Goal: Task Accomplishment & Management: Manage account settings

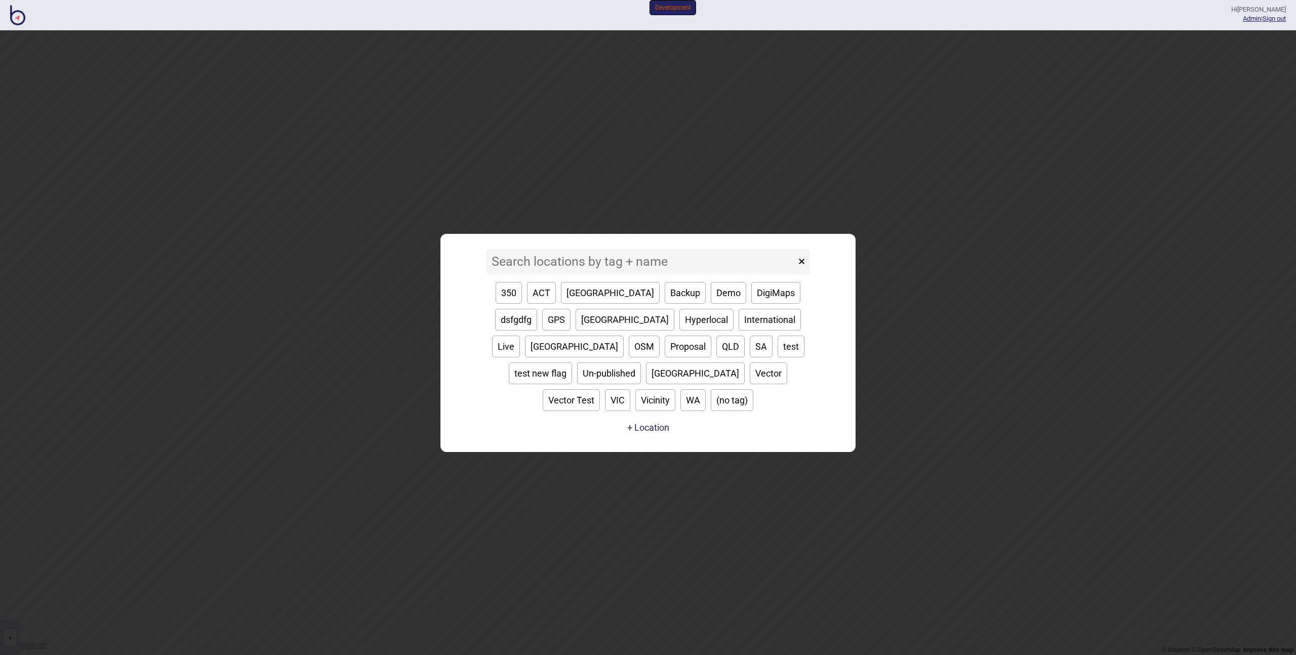
click at [588, 274] on input at bounding box center [641, 261] width 310 height 25
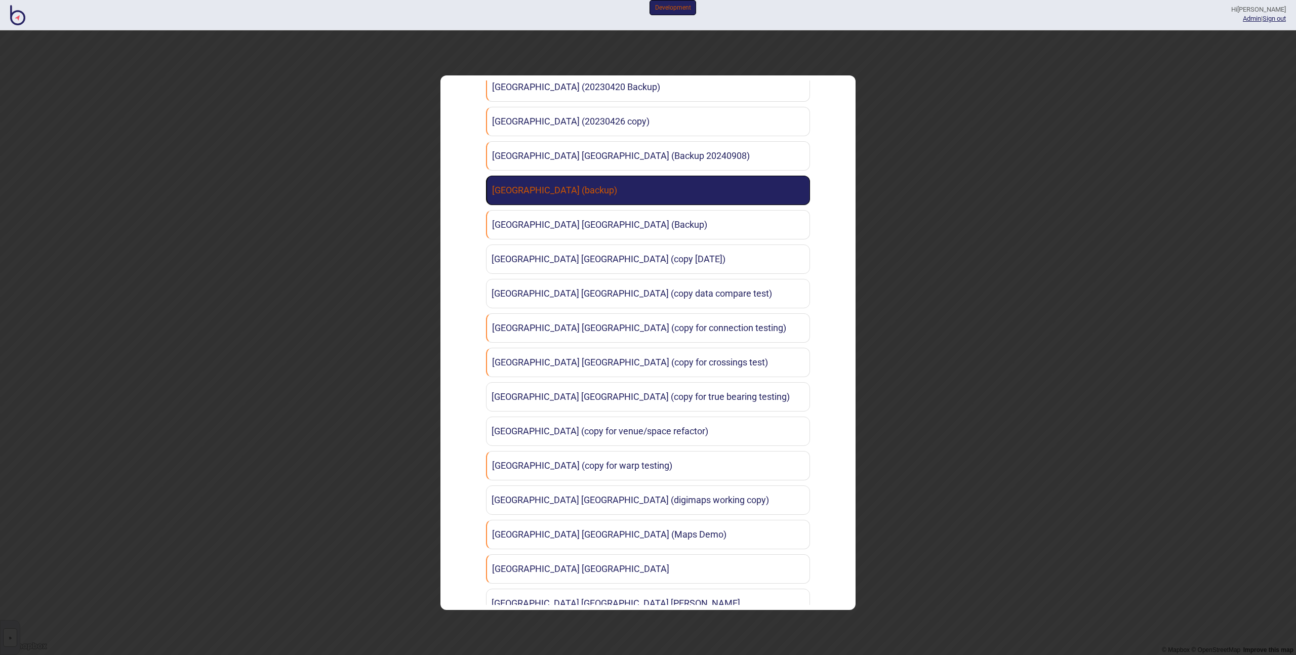
scroll to position [333, 0]
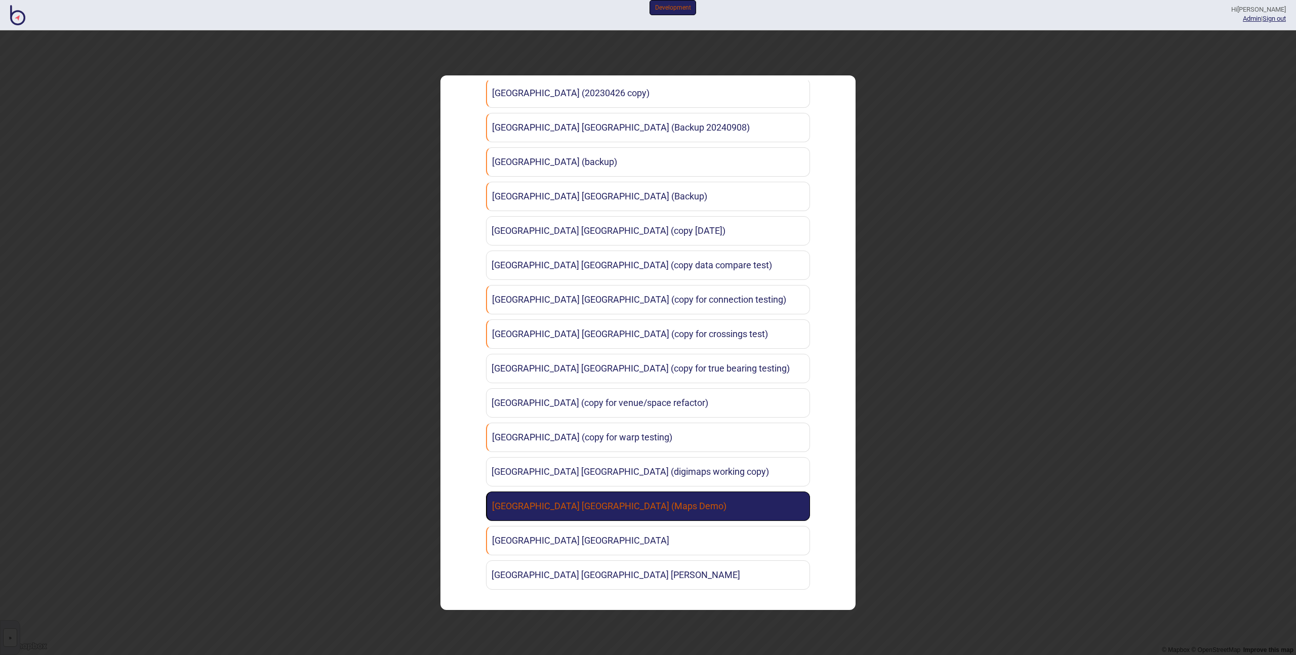
type input "[PERSON_NAME]"
click at [652, 498] on link "[GEOGRAPHIC_DATA] [GEOGRAPHIC_DATA] (Maps Demo)" at bounding box center [648, 506] width 324 height 29
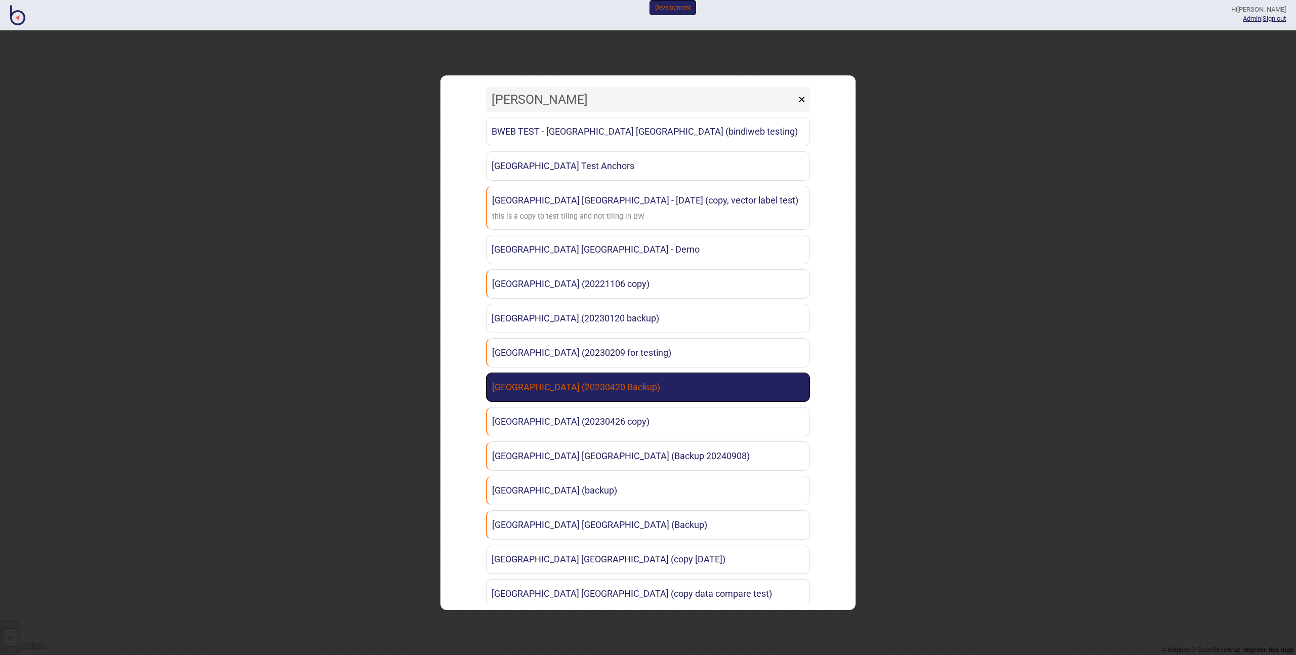
scroll to position [0, 0]
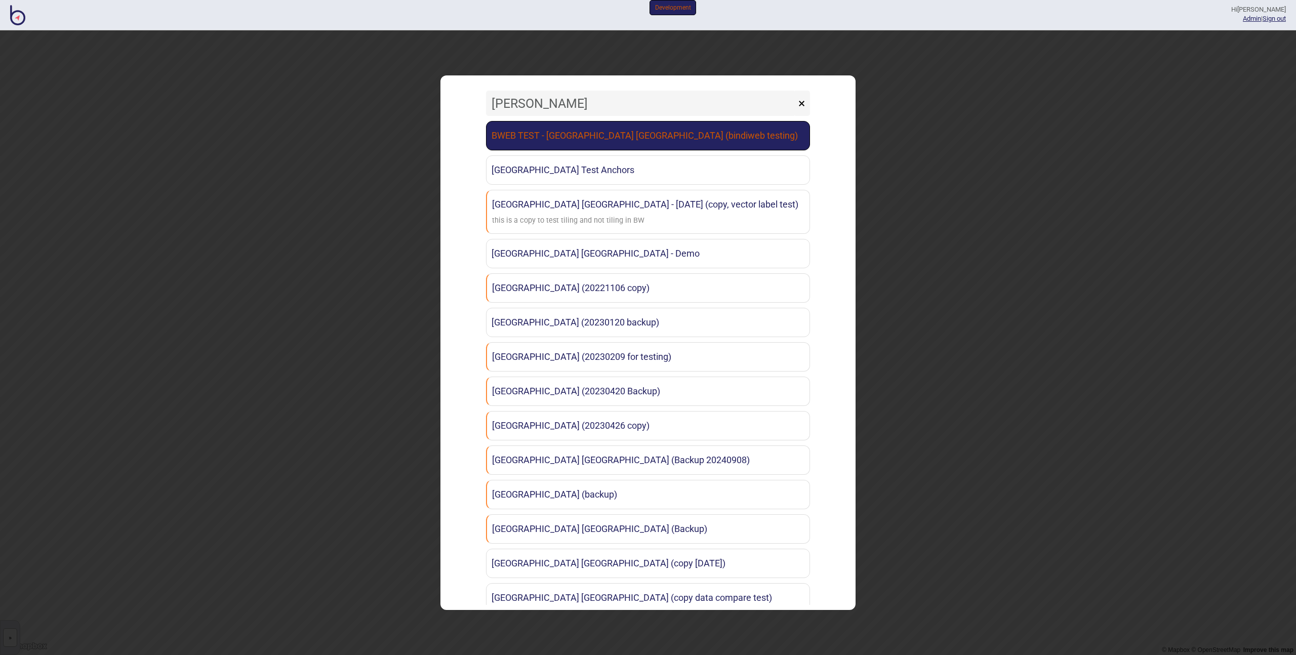
click at [631, 140] on link "BWEB TEST - [GEOGRAPHIC_DATA] [GEOGRAPHIC_DATA] (bindiweb testing)" at bounding box center [648, 135] width 324 height 29
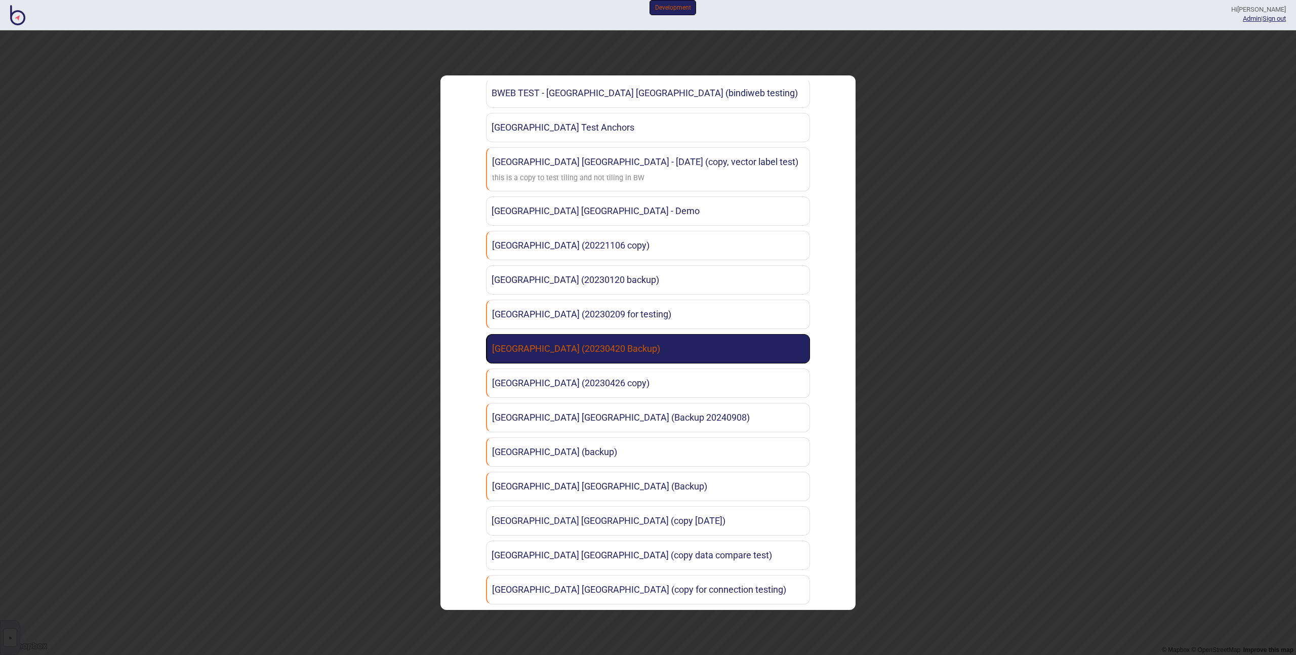
scroll to position [50, 0]
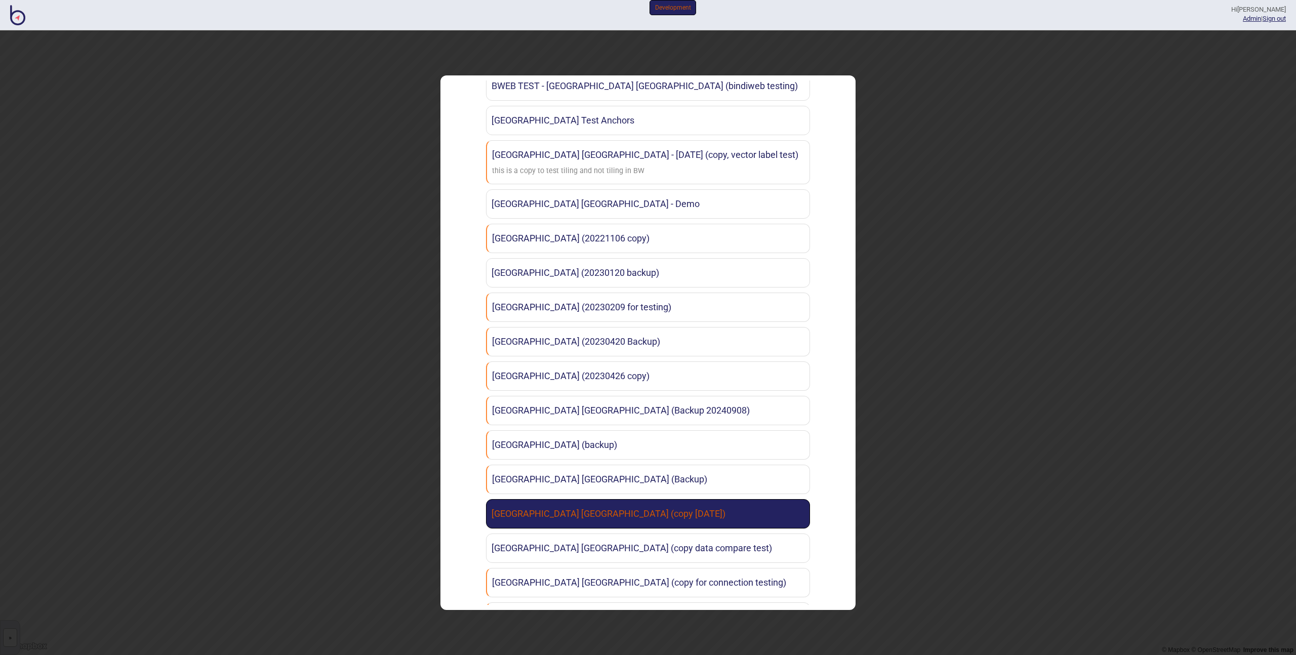
click at [669, 510] on link "[GEOGRAPHIC_DATA] [GEOGRAPHIC_DATA] (copy [DATE])" at bounding box center [648, 513] width 324 height 29
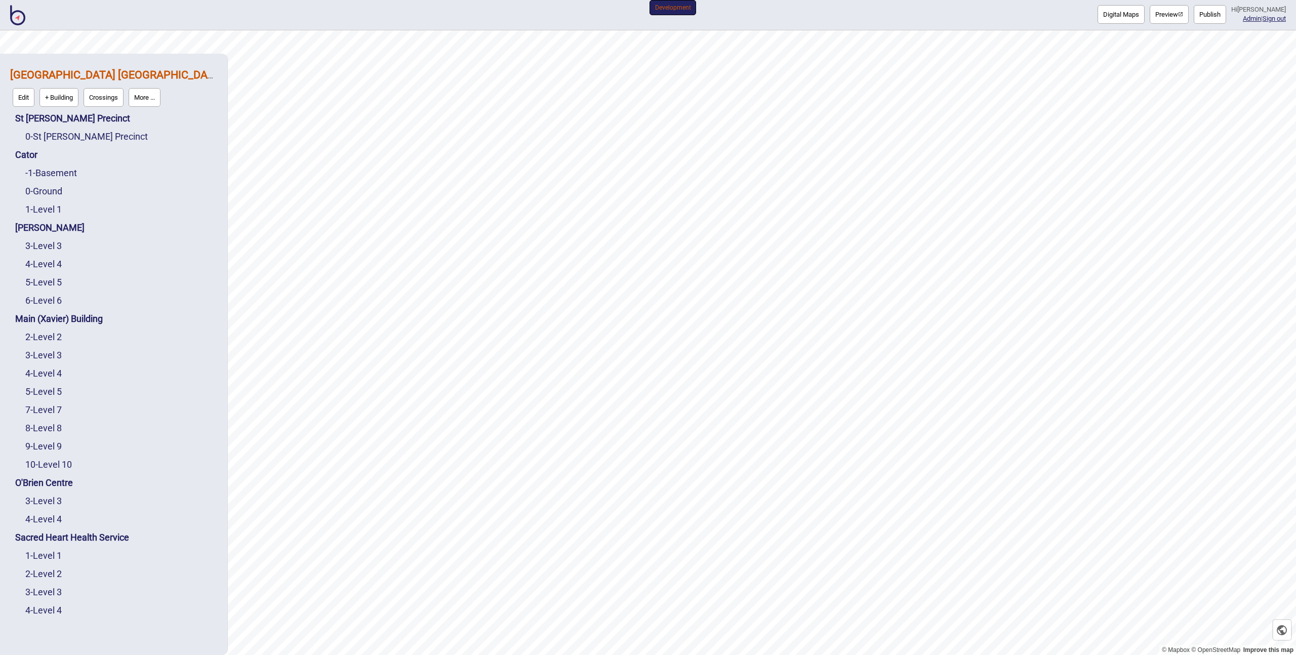
click at [148, 93] on button "More ..." at bounding box center [145, 97] width 32 height 19
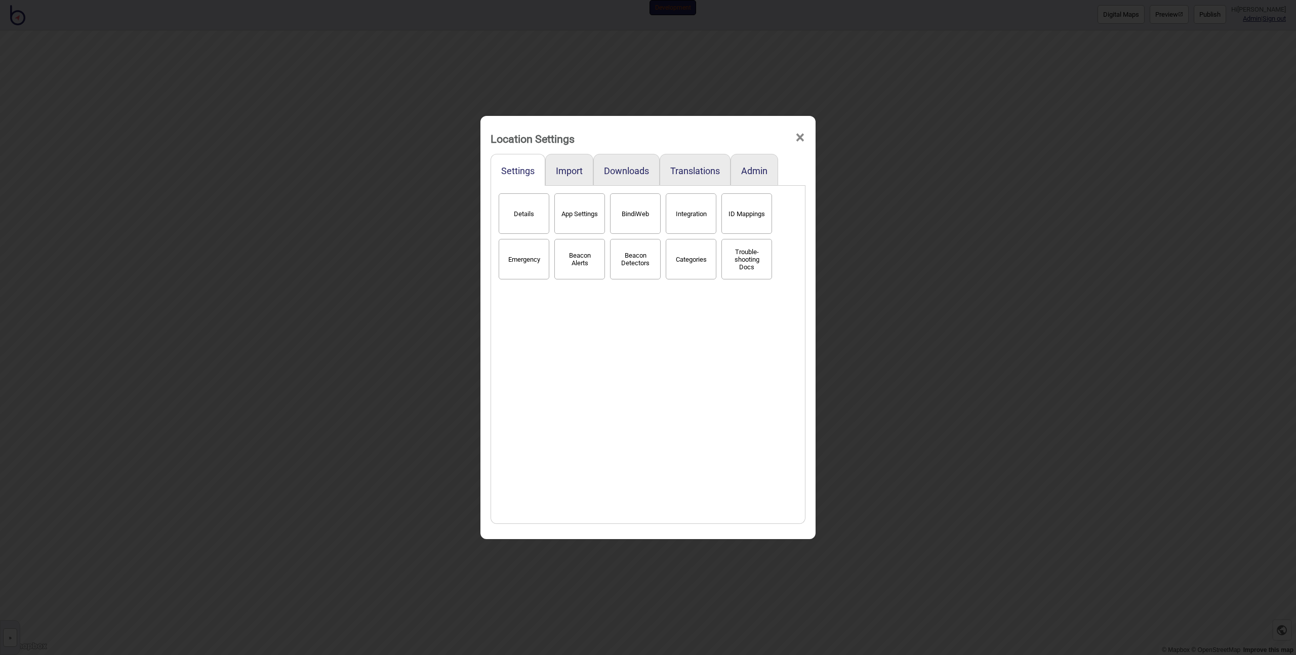
click at [643, 212] on button "BindiWeb" at bounding box center [635, 213] width 51 height 40
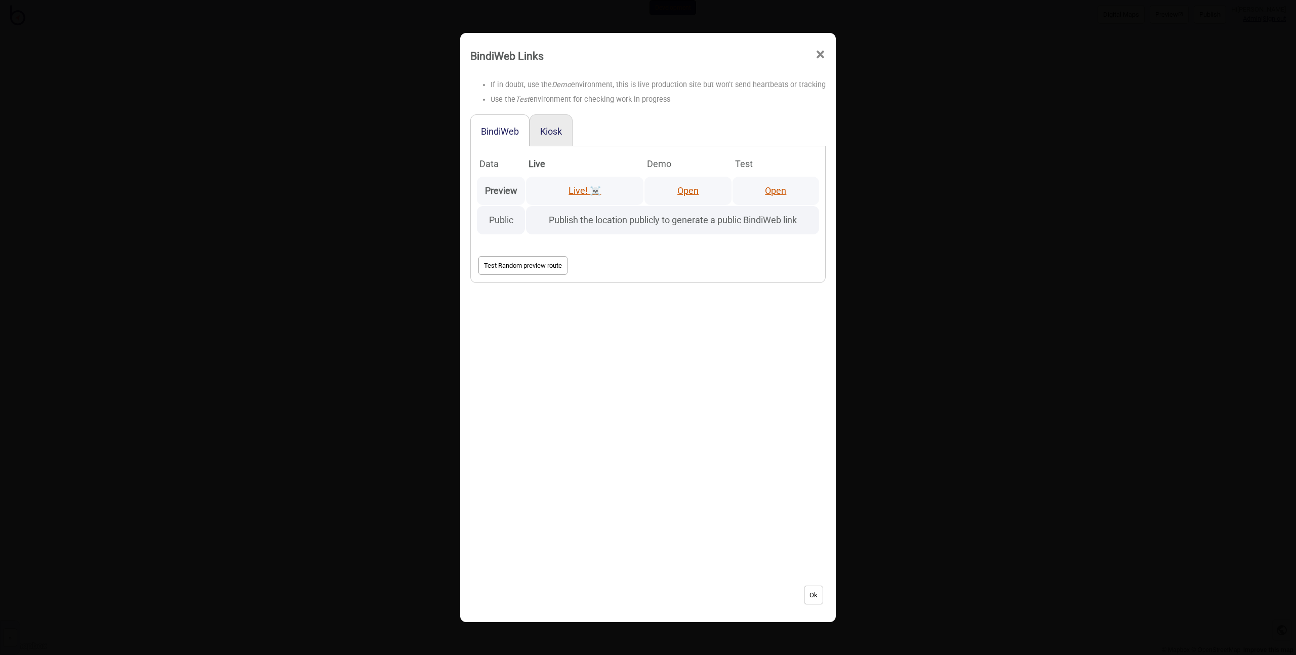
click at [684, 192] on link "Open" at bounding box center [687, 190] width 21 height 11
click at [579, 190] on link "Live! ☠️" at bounding box center [584, 190] width 32 height 11
click at [554, 136] on button "Kiosk" at bounding box center [551, 131] width 22 height 11
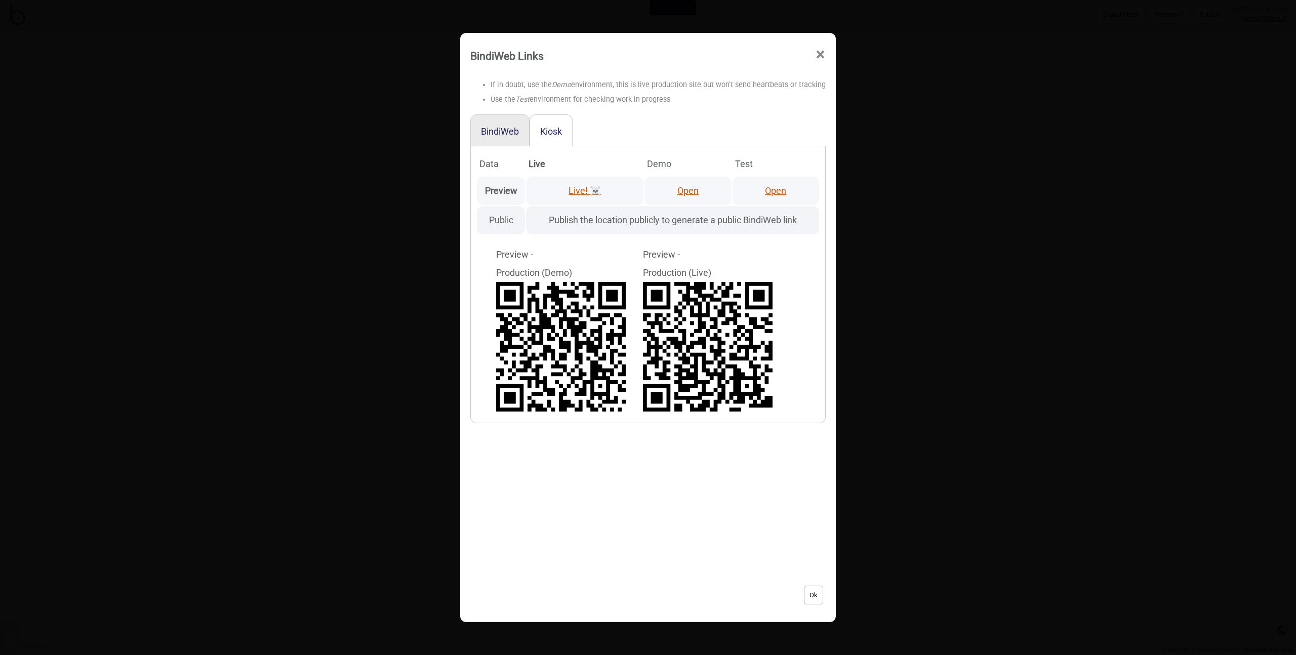
click at [582, 189] on link "Live! ☠️" at bounding box center [584, 190] width 32 height 11
click at [687, 190] on link "Open" at bounding box center [687, 190] width 21 height 11
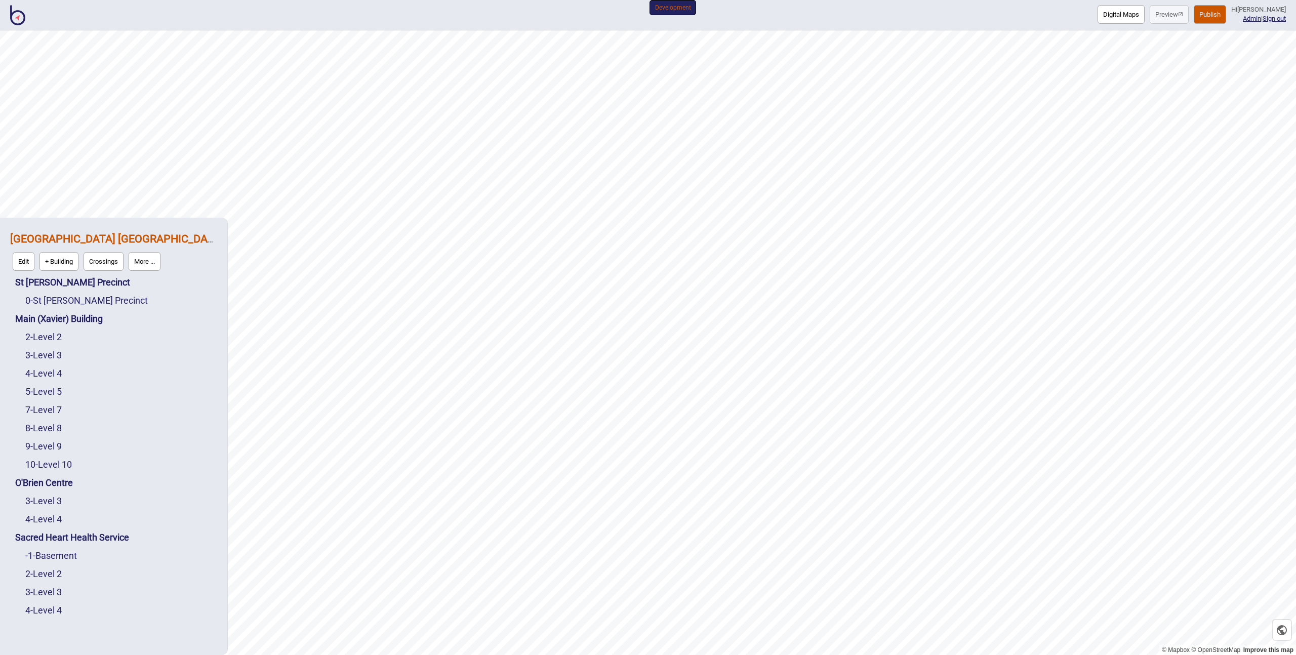
click at [152, 260] on button "More ..." at bounding box center [145, 261] width 32 height 19
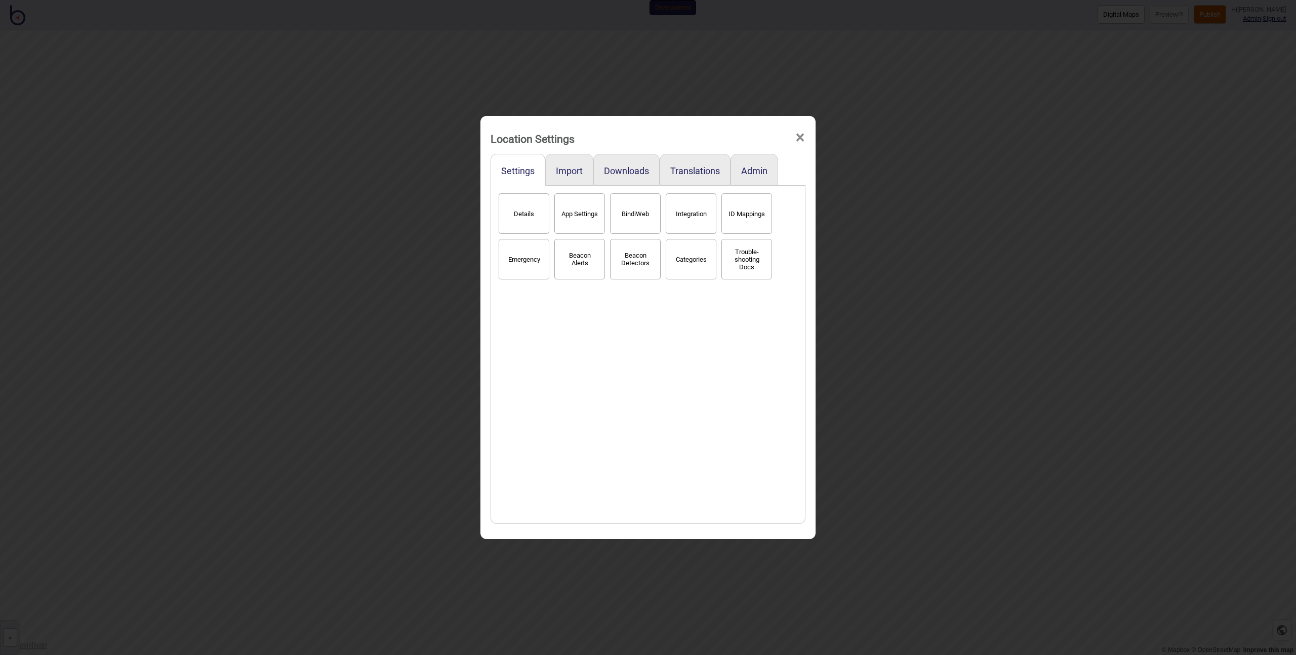
click at [532, 223] on button "Details" at bounding box center [524, 213] width 51 height 40
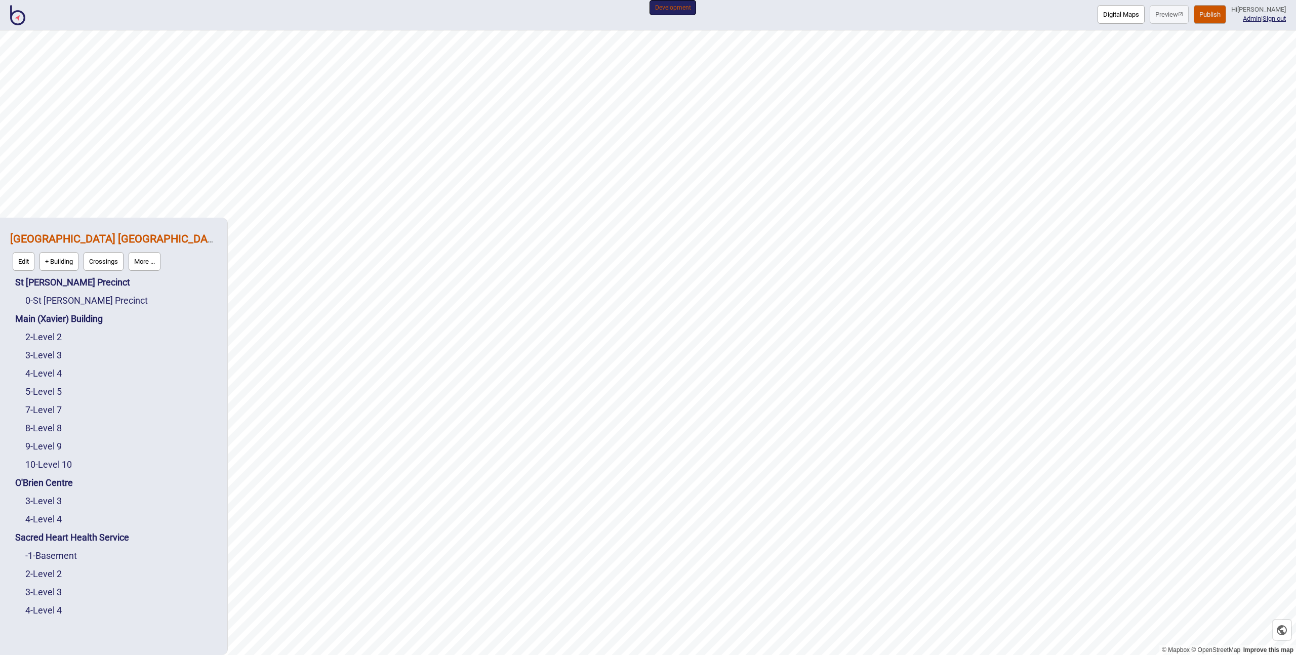
click at [7, 12] on header "Digital Maps Preview Publish Hi Keith Urquhart Admin | Sign out Development" at bounding box center [648, 15] width 1296 height 18
click at [11, 15] on img at bounding box center [17, 15] width 15 height 20
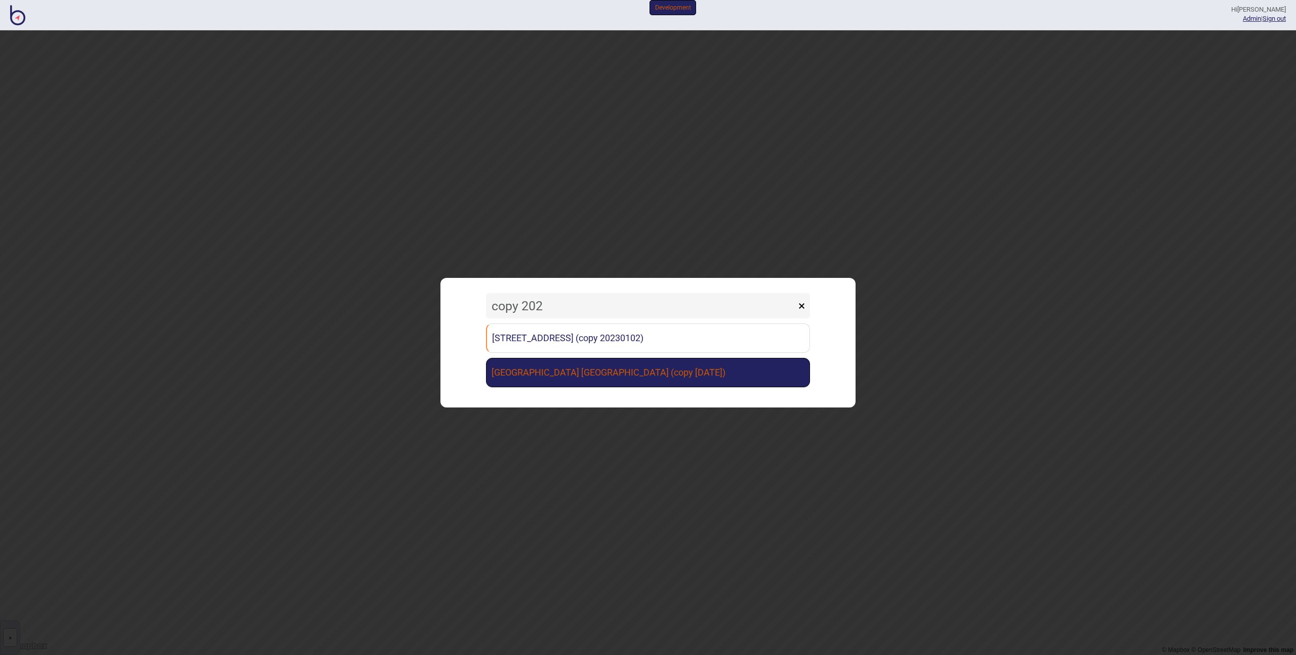
type input "copy 202"
click at [567, 370] on link "[GEOGRAPHIC_DATA] [GEOGRAPHIC_DATA] (copy [DATE])" at bounding box center [648, 372] width 324 height 29
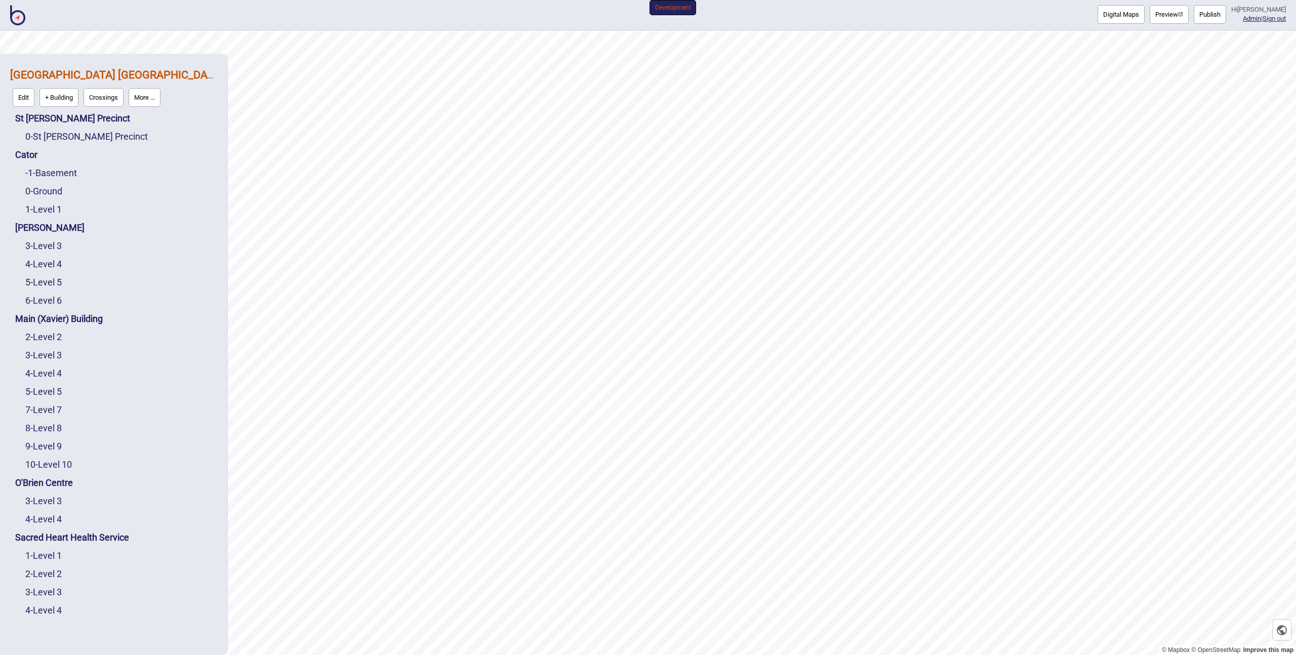
click at [160, 95] on button "More ..." at bounding box center [145, 97] width 32 height 19
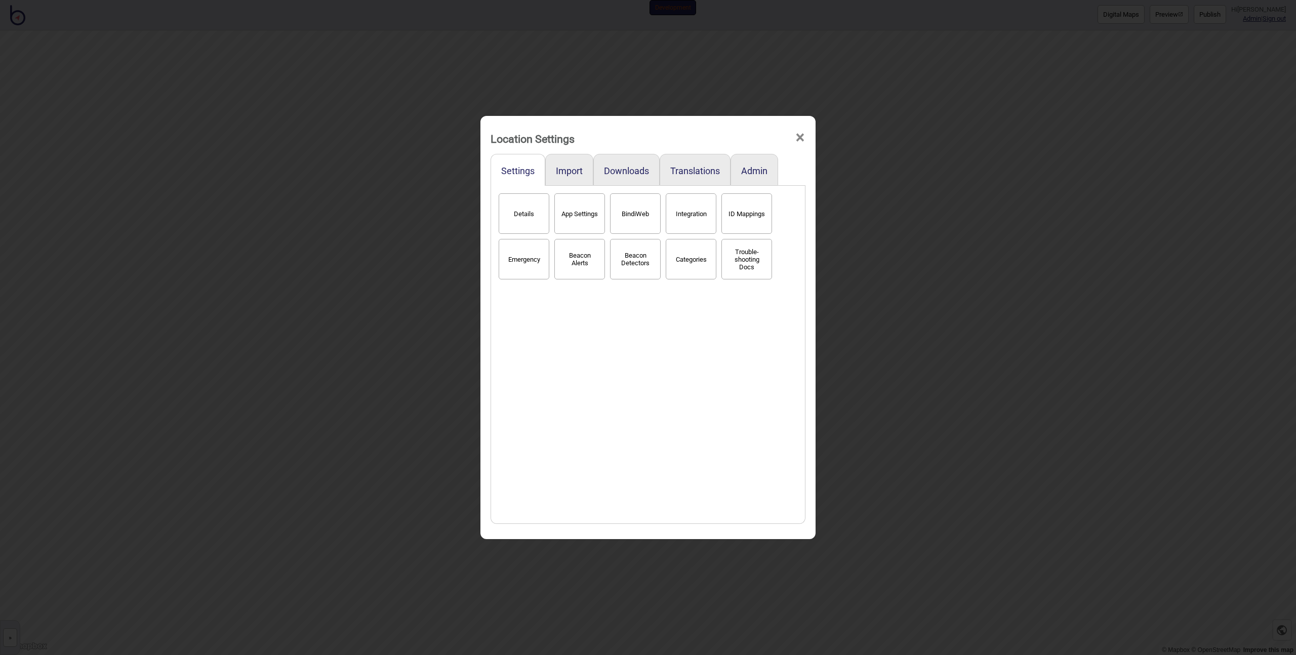
click at [532, 219] on button "Details" at bounding box center [524, 213] width 51 height 40
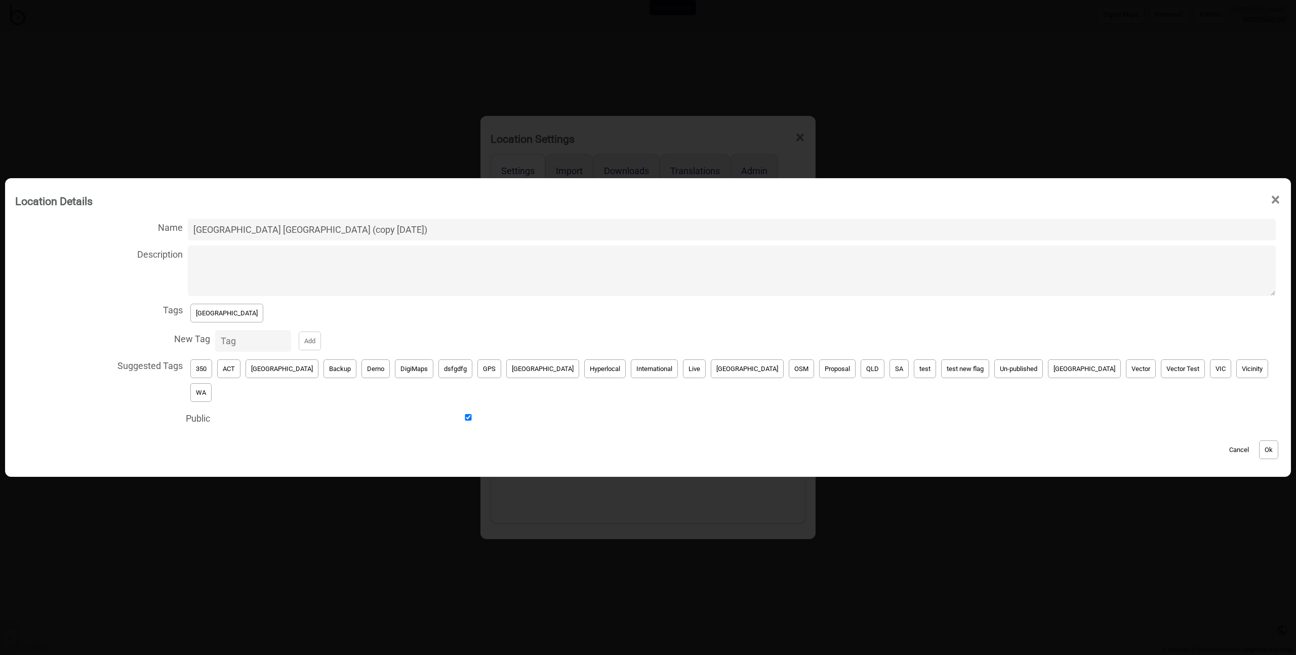
drag, startPoint x: 393, startPoint y: 241, endPoint x: 536, endPoint y: 243, distance: 142.8
click at [536, 240] on input "[GEOGRAPHIC_DATA] [GEOGRAPHIC_DATA] (copy [DATE])" at bounding box center [732, 230] width 1088 height 22
type input "St Vincent's Public Hospital Sydney"
click button "Ok" at bounding box center [1268, 449] width 19 height 19
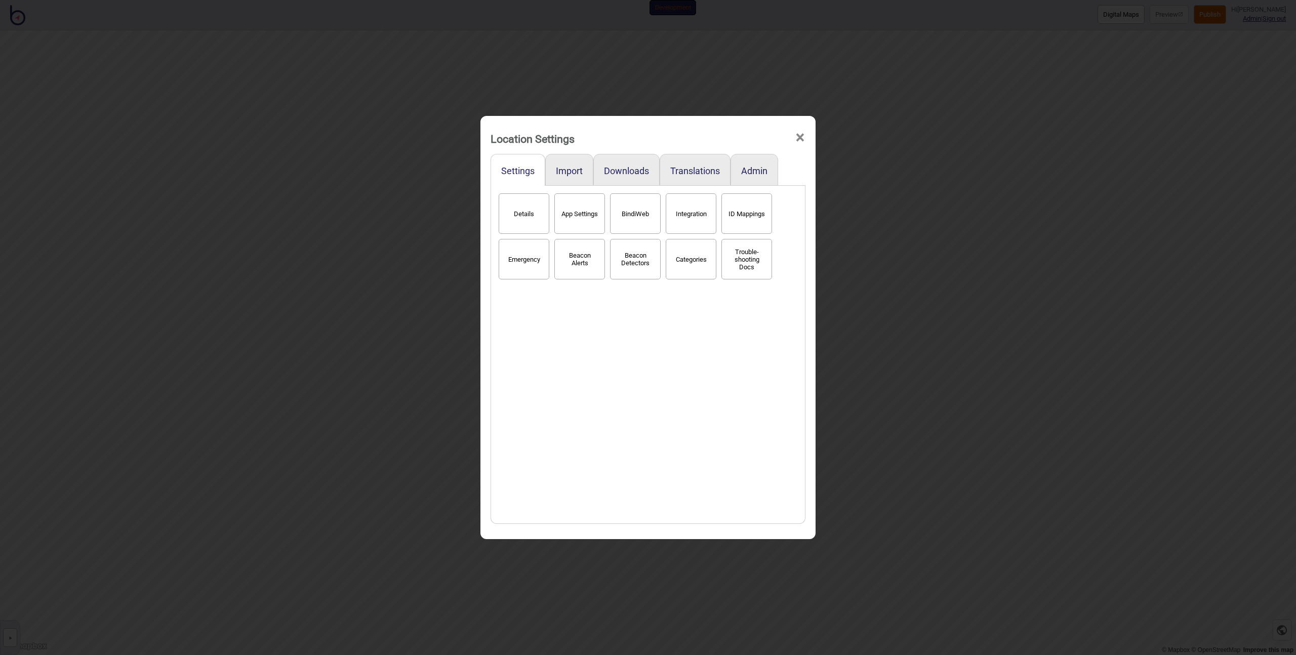
click at [1065, 134] on div "Location Settings × Settings Import Downloads Translations Admin Details App Se…" at bounding box center [648, 327] width 1296 height 655
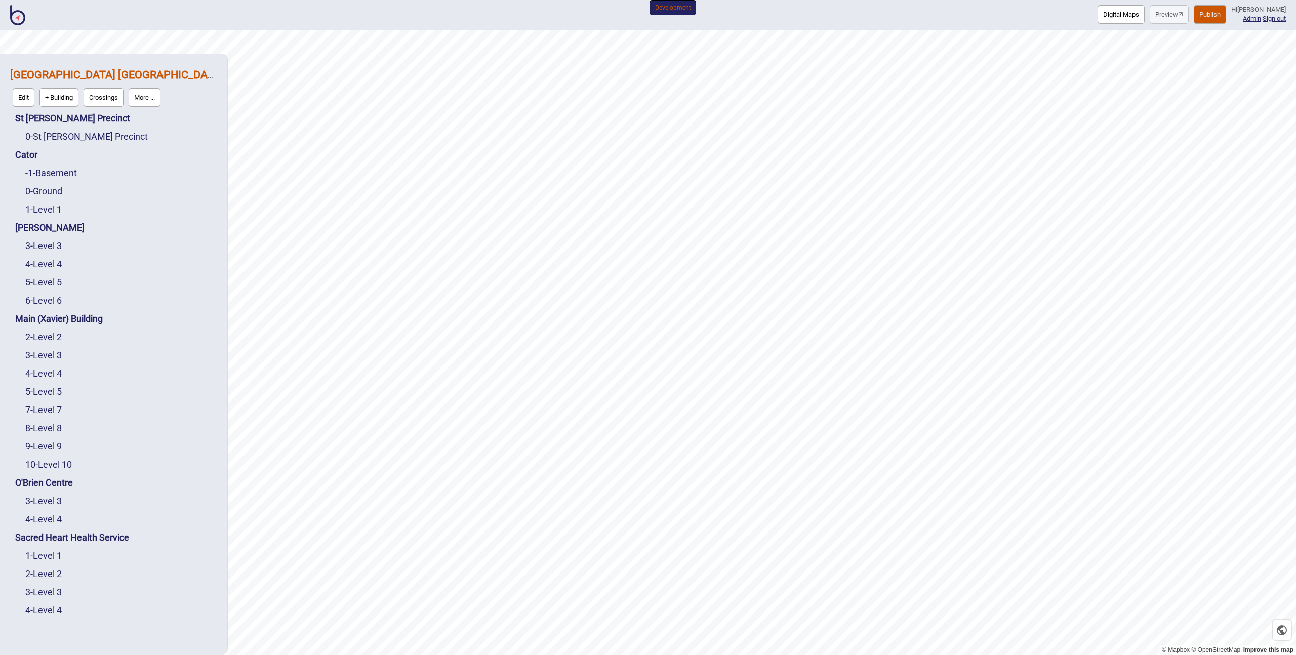
click at [1209, 10] on button "Publish" at bounding box center [1210, 14] width 32 height 19
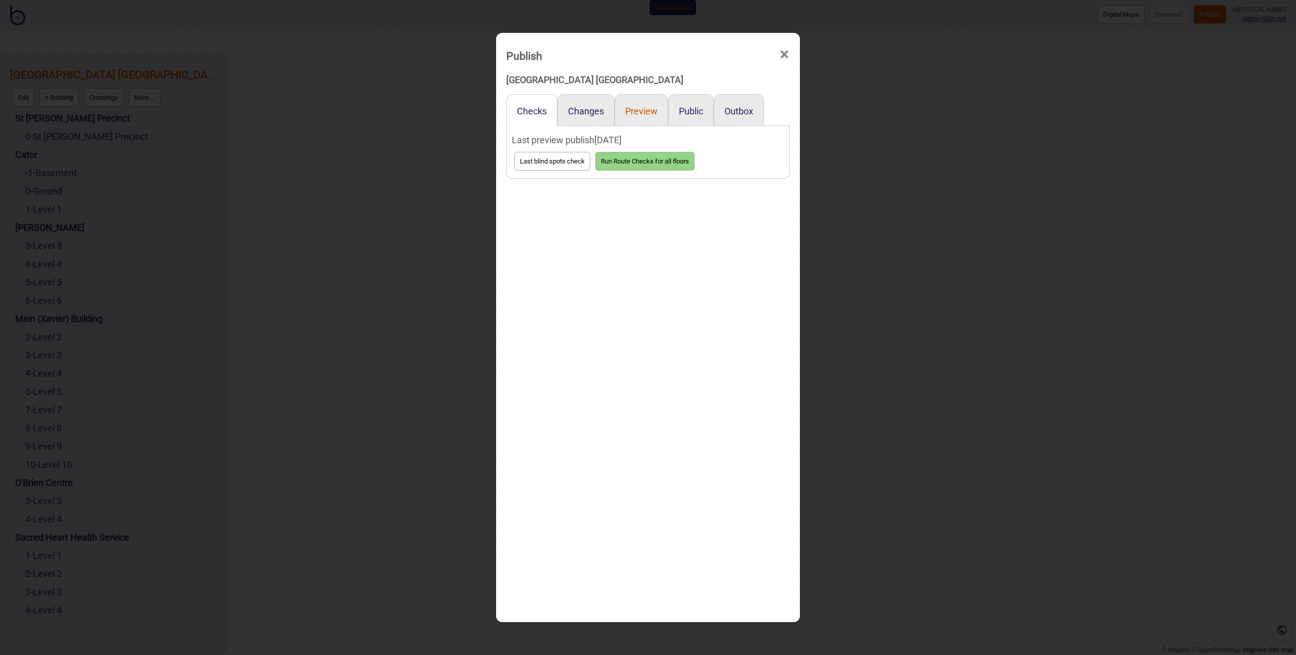
click at [646, 113] on button "Preview" at bounding box center [641, 111] width 32 height 11
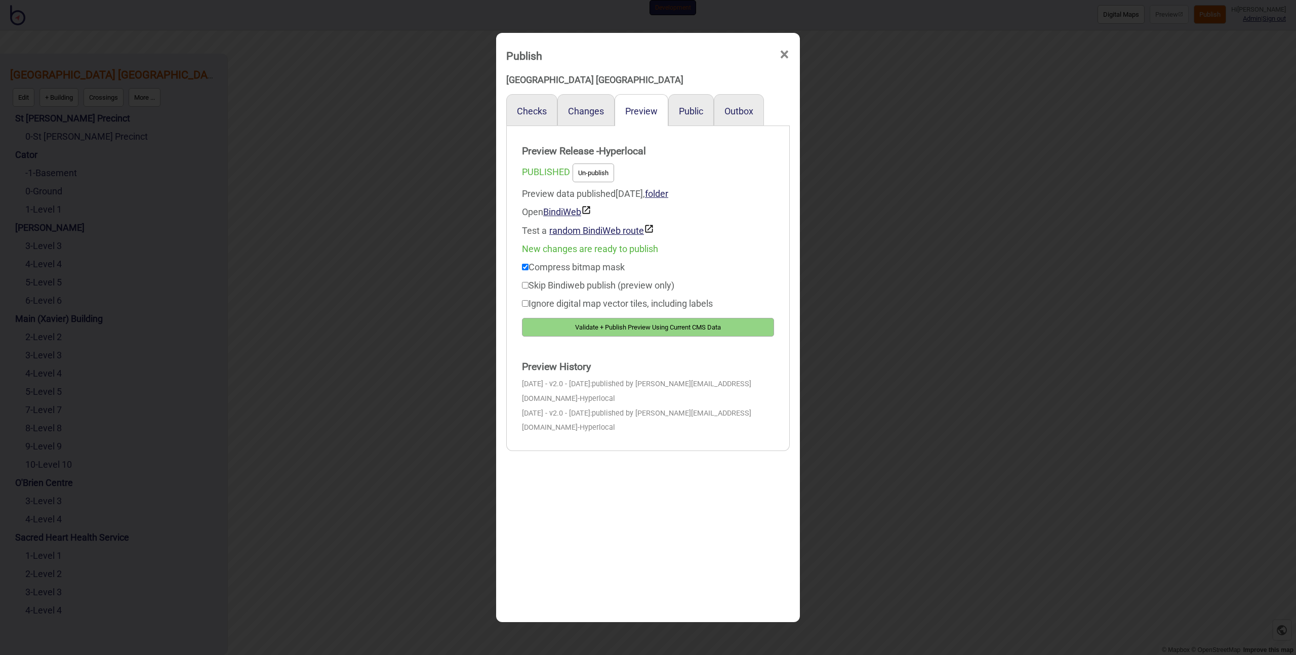
click at [637, 324] on button "Validate + Publish Preview Using Current CMS Data" at bounding box center [648, 327] width 252 height 19
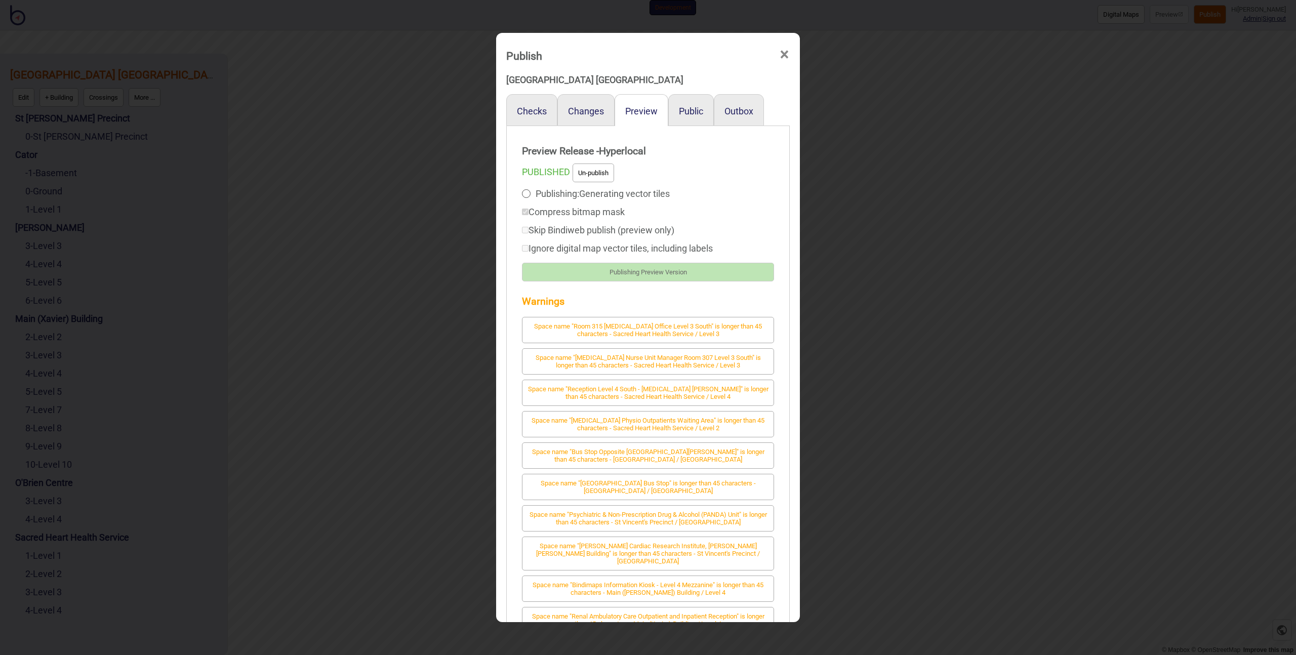
click at [670, 55] on div "Publish ×" at bounding box center [648, 53] width 294 height 30
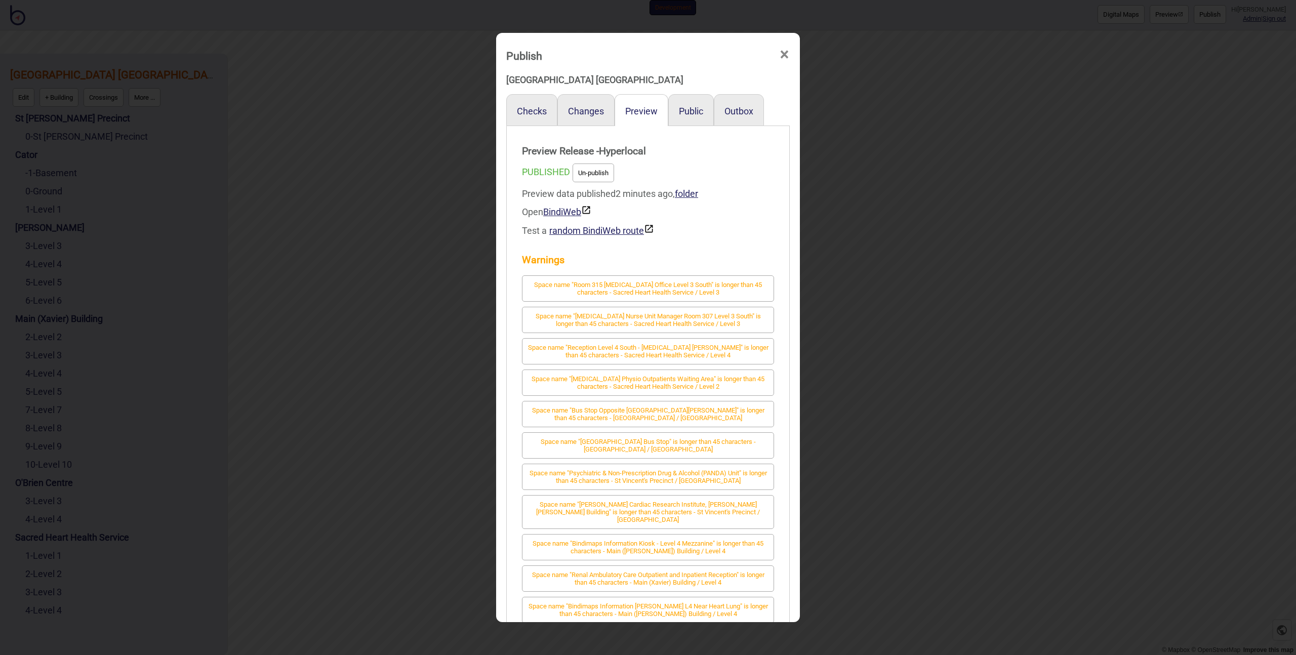
click at [402, 283] on div "Publish × St Vincent's Public Hospital Sydney Checks Changes Preview Public Out…" at bounding box center [648, 327] width 1296 height 655
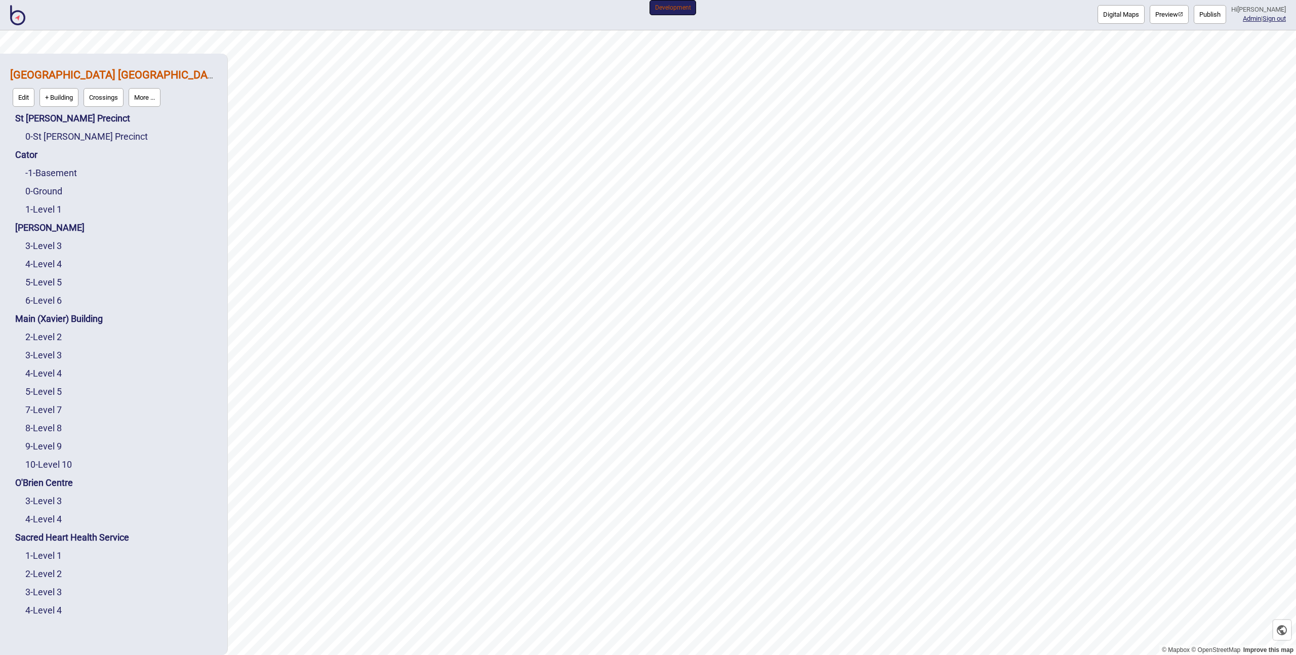
click at [1224, 13] on button "Publish" at bounding box center [1210, 14] width 32 height 19
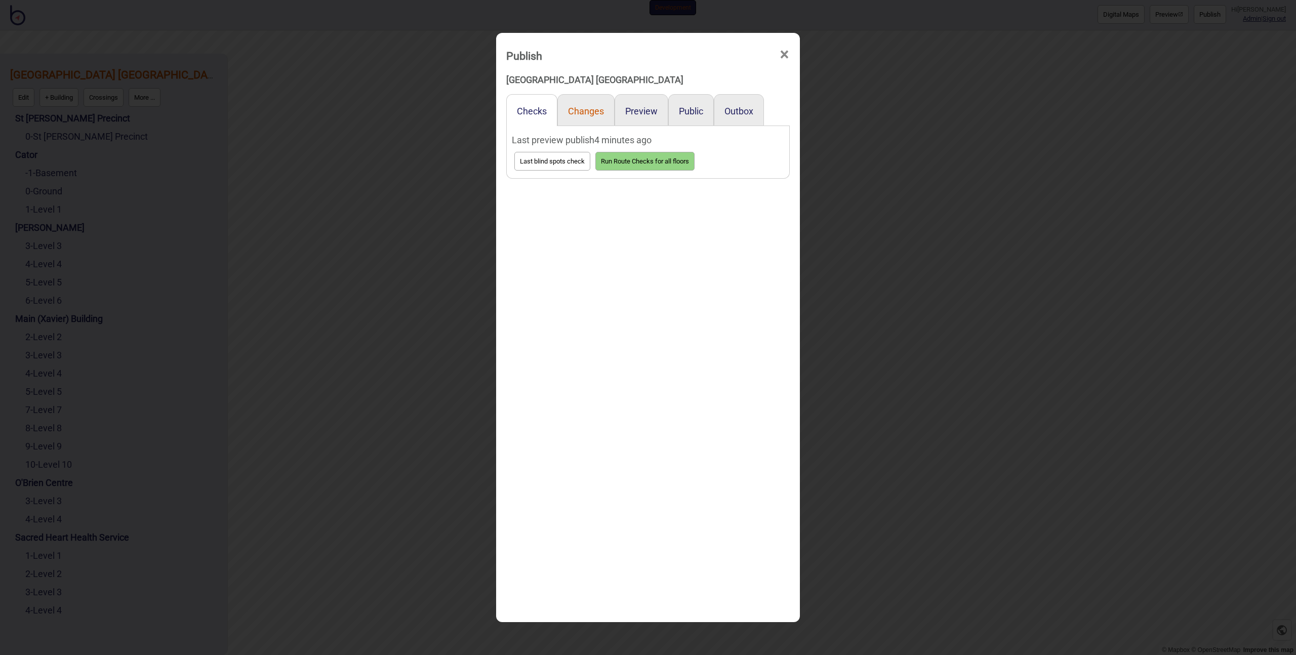
click at [592, 110] on button "Changes" at bounding box center [586, 111] width 36 height 11
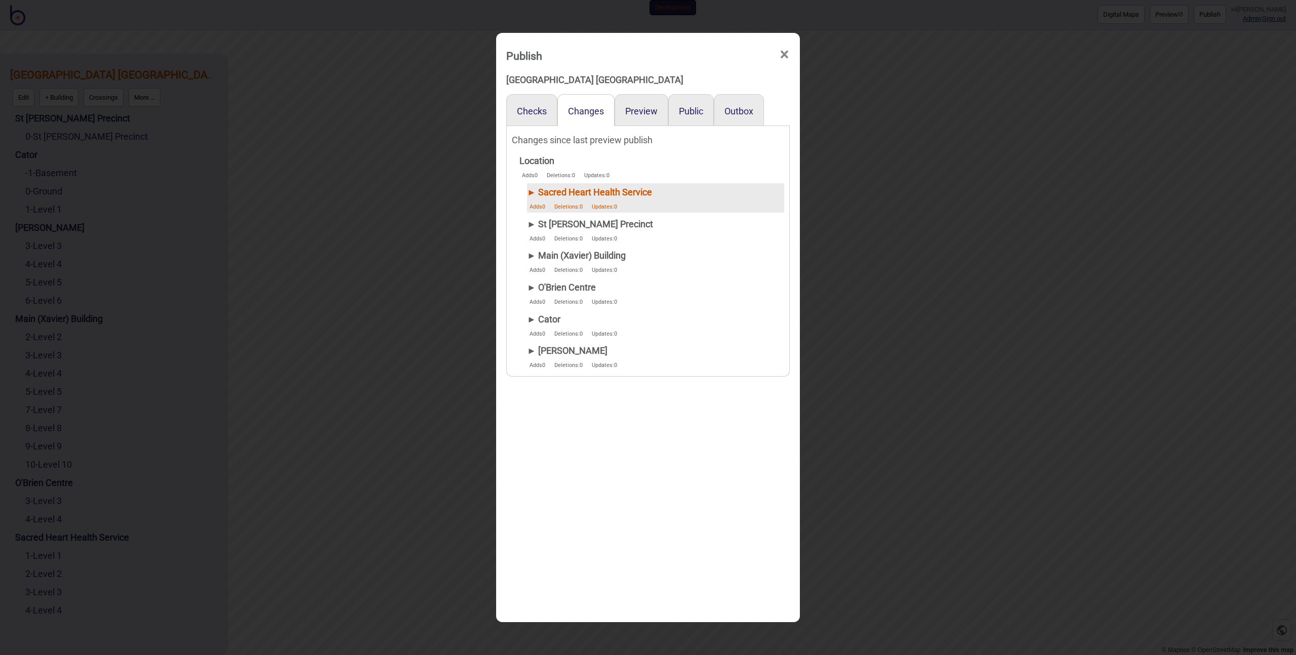
click at [534, 191] on div "► Sacred Heart Health Service" at bounding box center [589, 192] width 125 height 18
click at [526, 221] on div "► St Vincent's Precinct Adds 0 Deletions: 0 Updates: 0" at bounding box center [651, 229] width 265 height 29
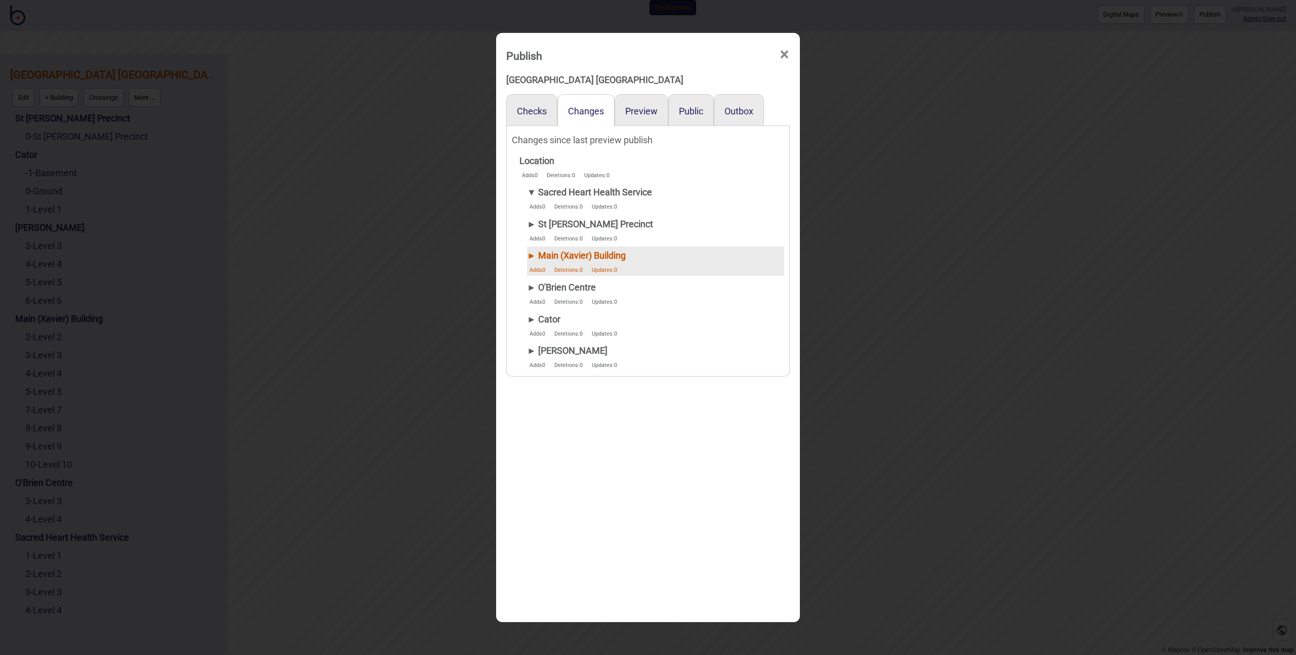
click at [532, 254] on div "► Main (Xavier) Building" at bounding box center [576, 256] width 99 height 18
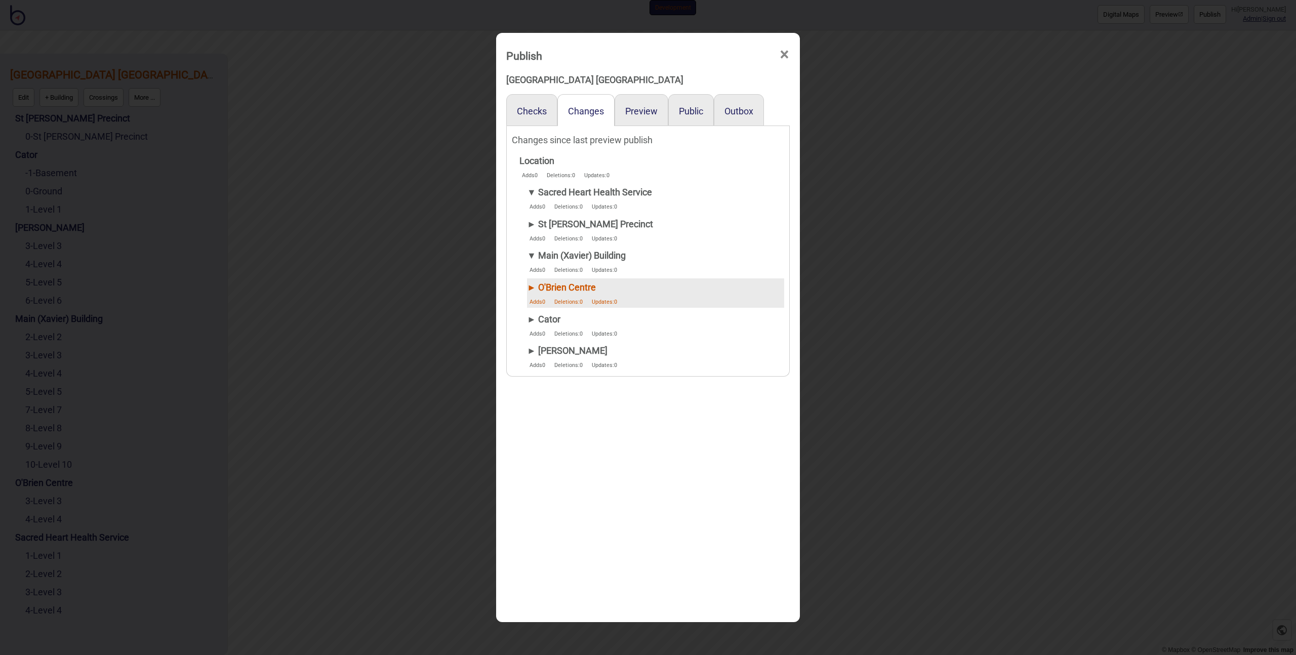
click at [530, 287] on div "► O'Brien Centre" at bounding box center [574, 287] width 95 height 18
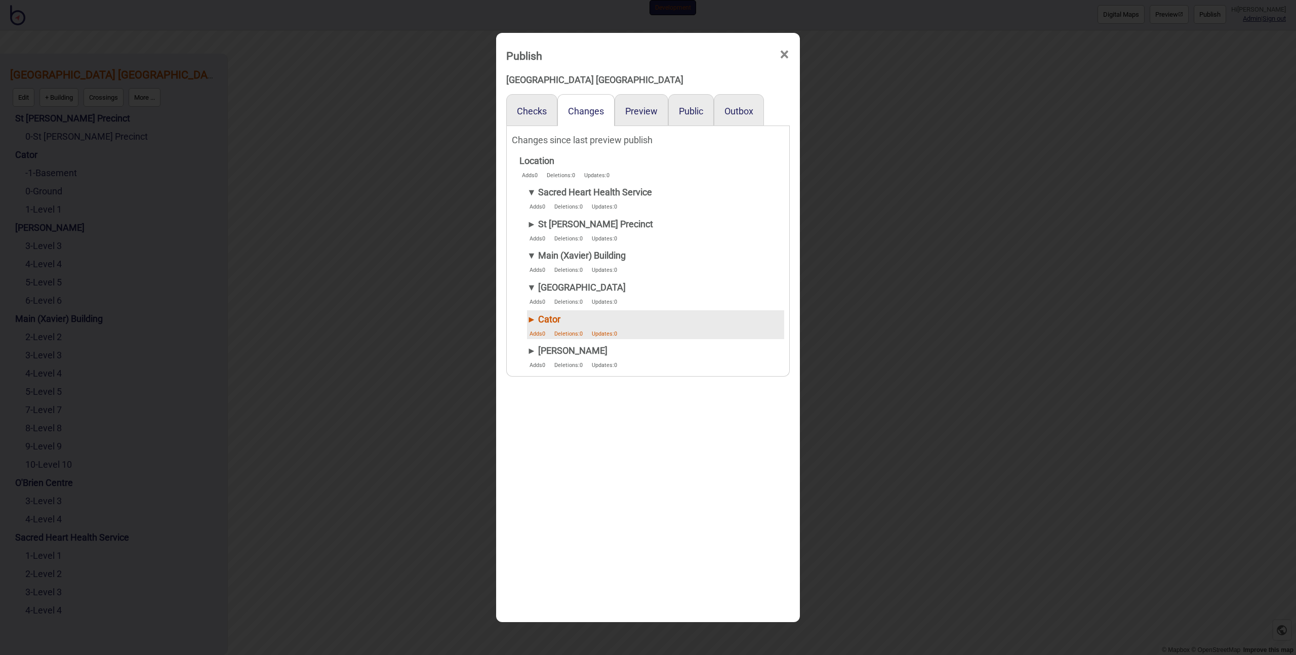
drag, startPoint x: 530, startPoint y: 319, endPoint x: 528, endPoint y: 314, distance: 5.9
click at [530, 320] on div "► Cator" at bounding box center [574, 319] width 95 height 18
click at [382, 175] on div "Publish × St Vincent's Public Hospital Sydney Checks Changes Preview Public Out…" at bounding box center [648, 327] width 1296 height 655
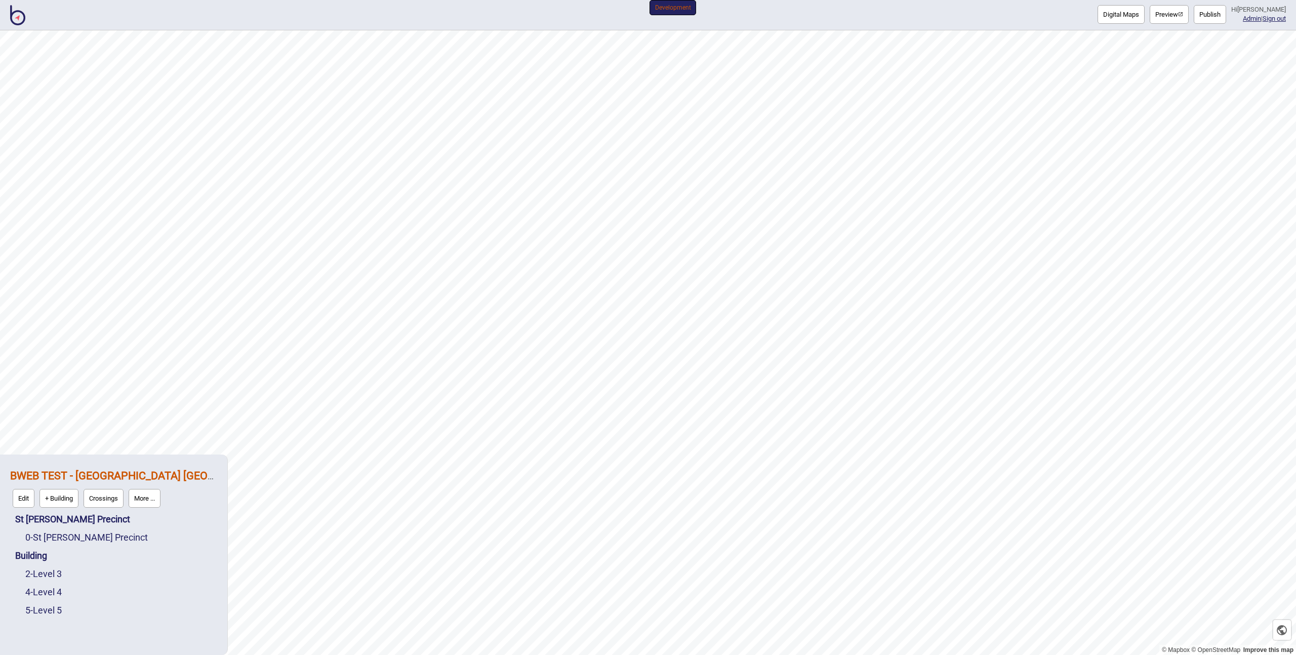
click at [157, 492] on button "More ..." at bounding box center [145, 498] width 32 height 19
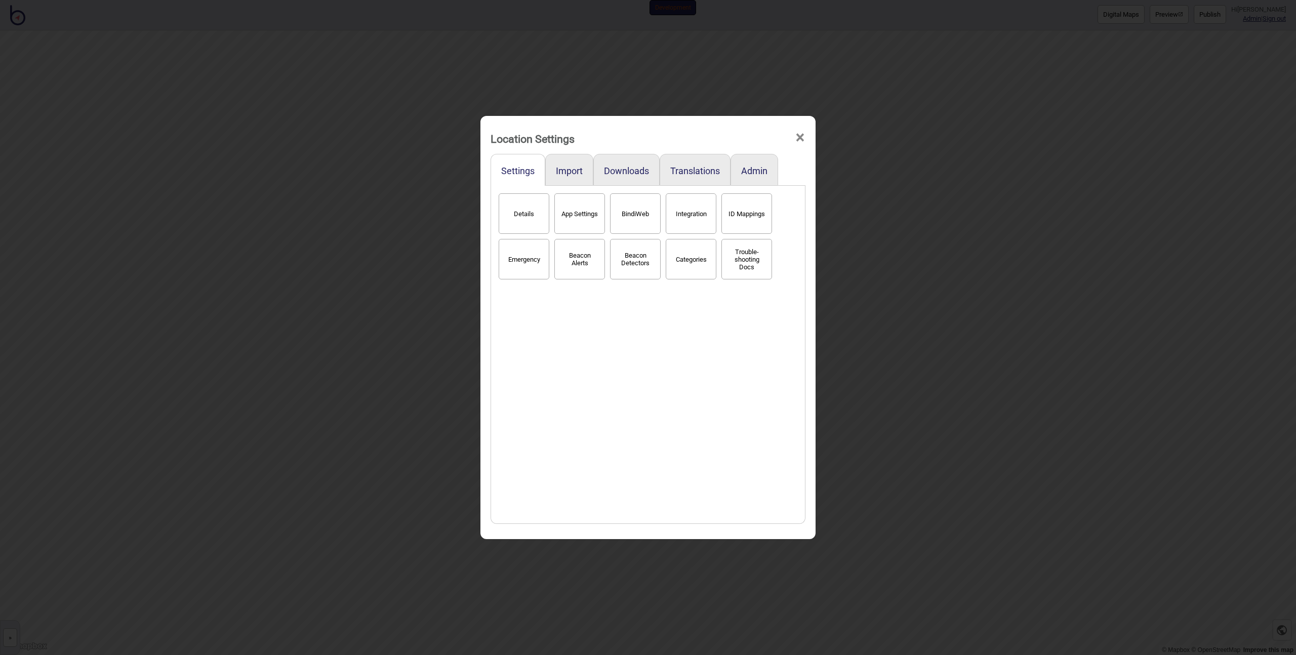
click at [364, 351] on div "Location Settings × Settings Import Downloads Translations Admin Details App Se…" at bounding box center [648, 327] width 1296 height 655
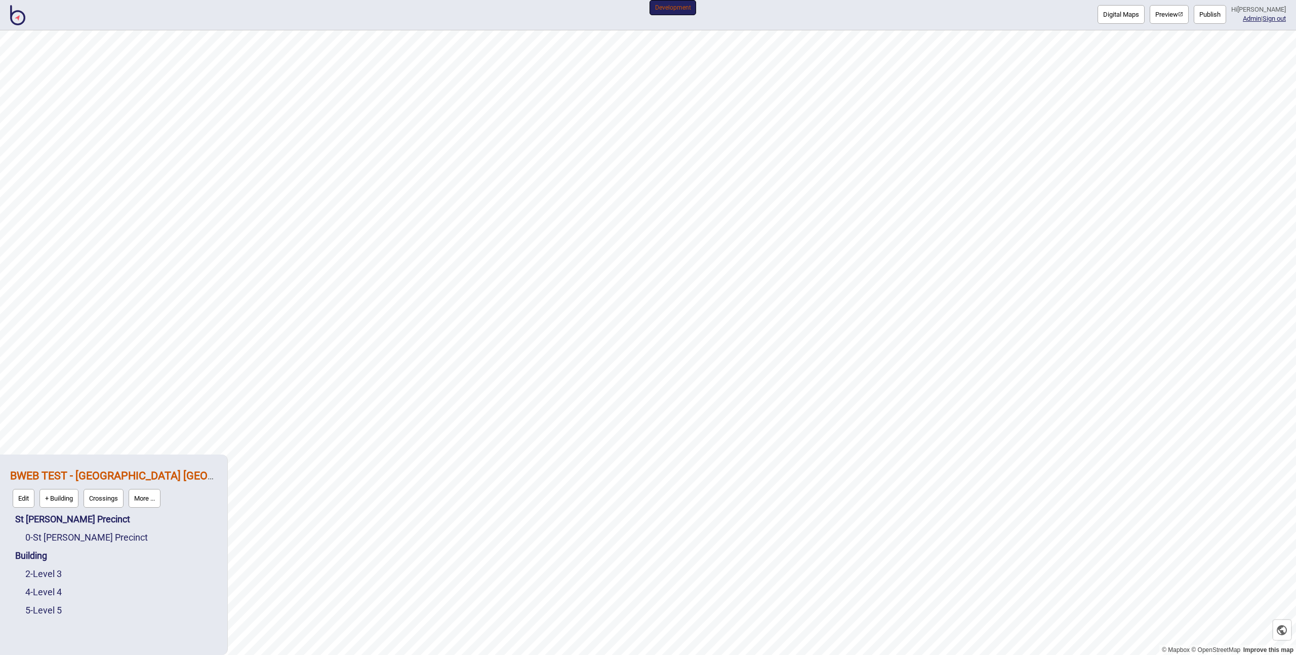
click at [142, 496] on button "More ..." at bounding box center [145, 498] width 32 height 19
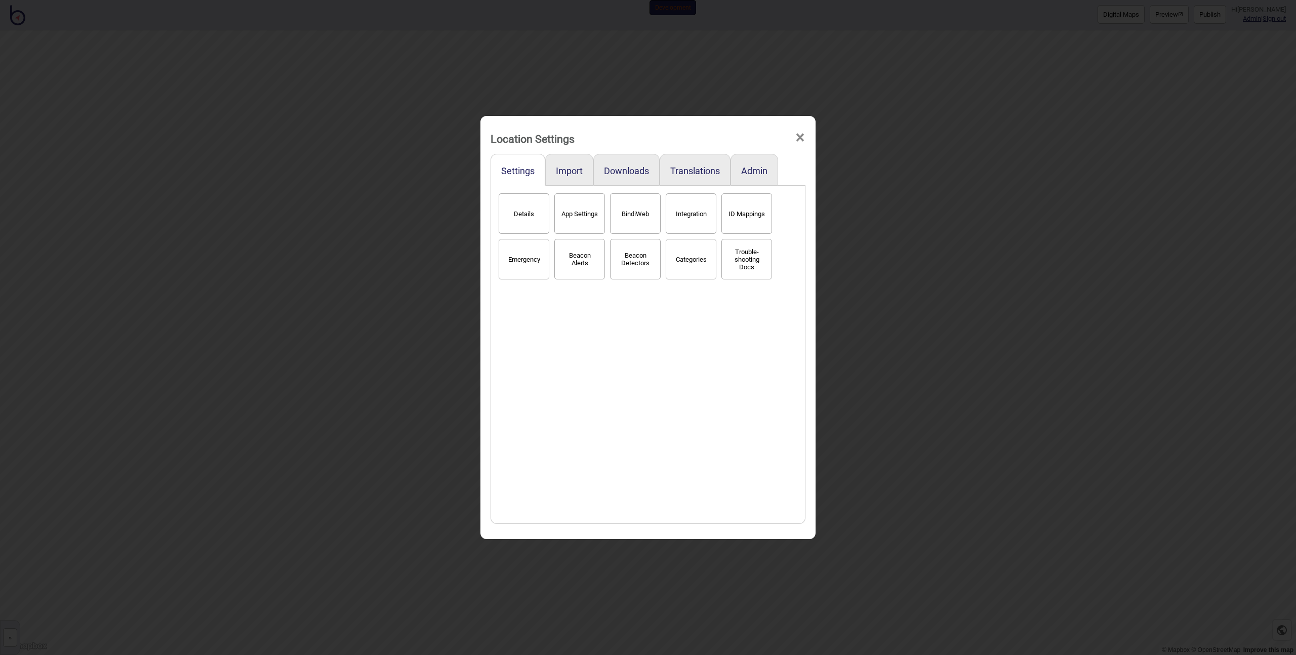
click at [513, 225] on button "Details" at bounding box center [524, 213] width 51 height 40
